Goal: Navigation & Orientation: Go to known website

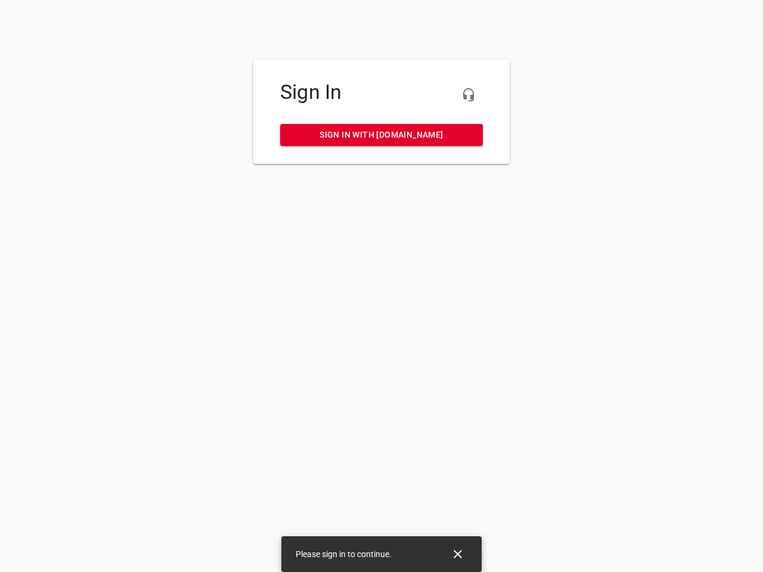
click at [468, 95] on icon "button" at bounding box center [468, 95] width 14 height 14
click at [458, 554] on icon "Close" at bounding box center [457, 554] width 8 height 8
